Goal: Task Accomplishment & Management: Manage account settings

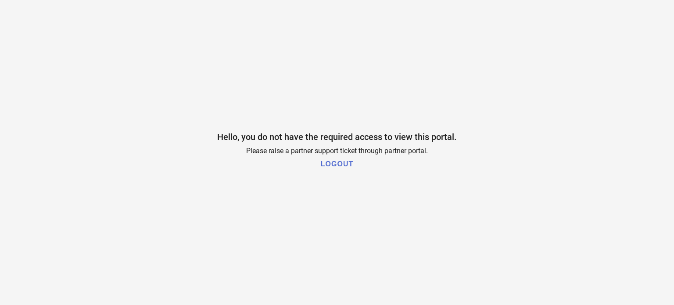
click at [346, 168] on button "LOGOUT" at bounding box center [337, 164] width 38 height 18
